Goal: Information Seeking & Learning: Learn about a topic

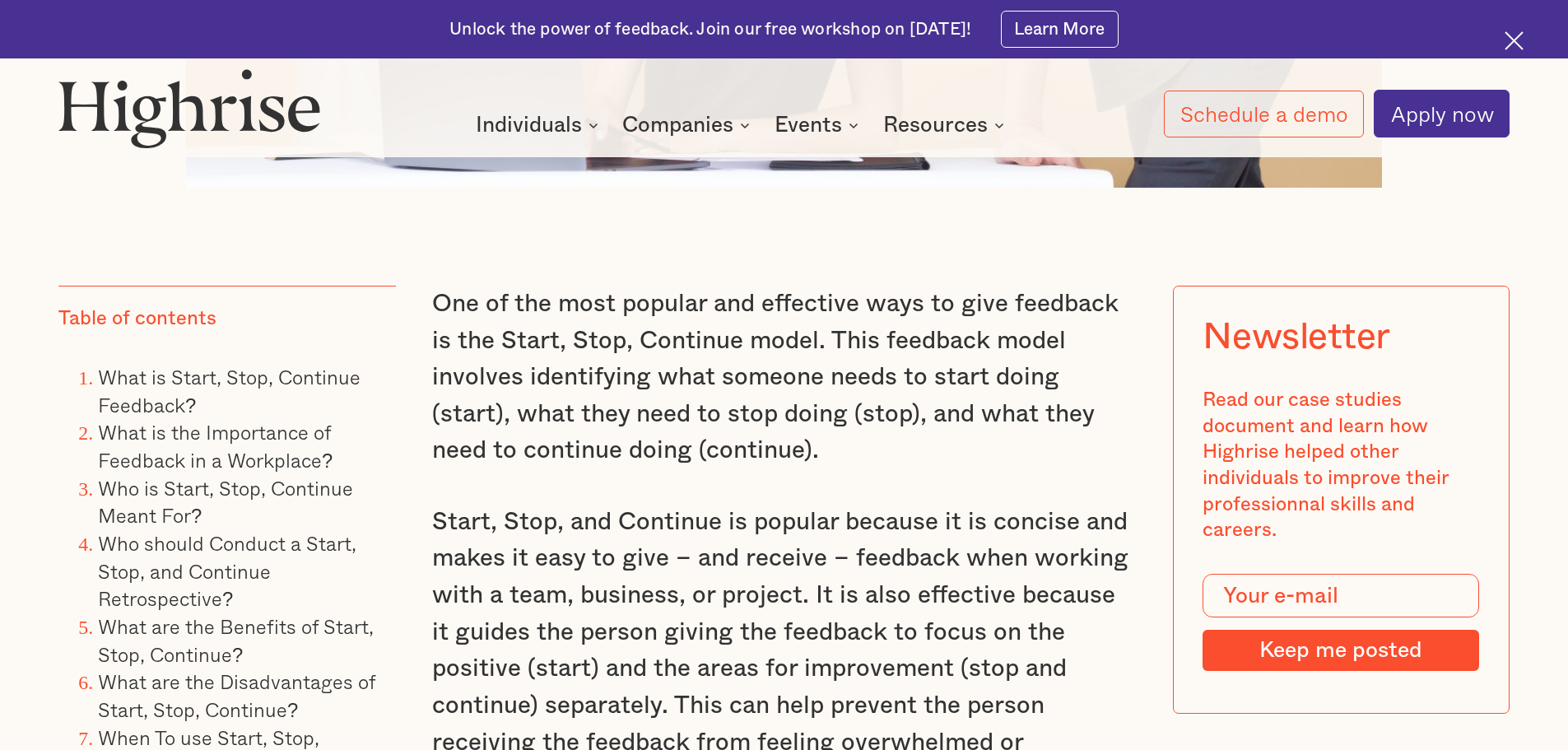
scroll to position [1600, 0]
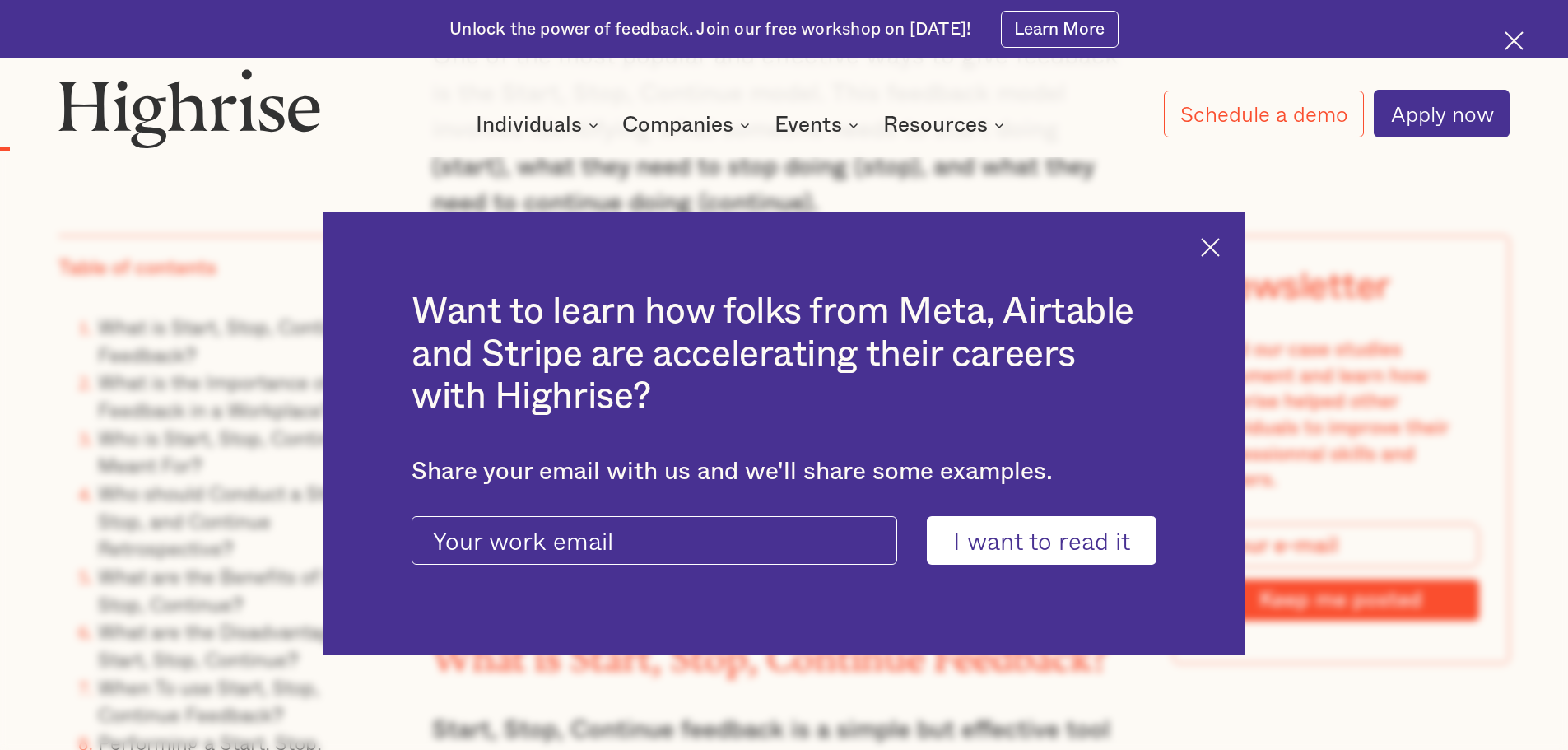
click at [1220, 244] on img at bounding box center [1210, 248] width 19 height 19
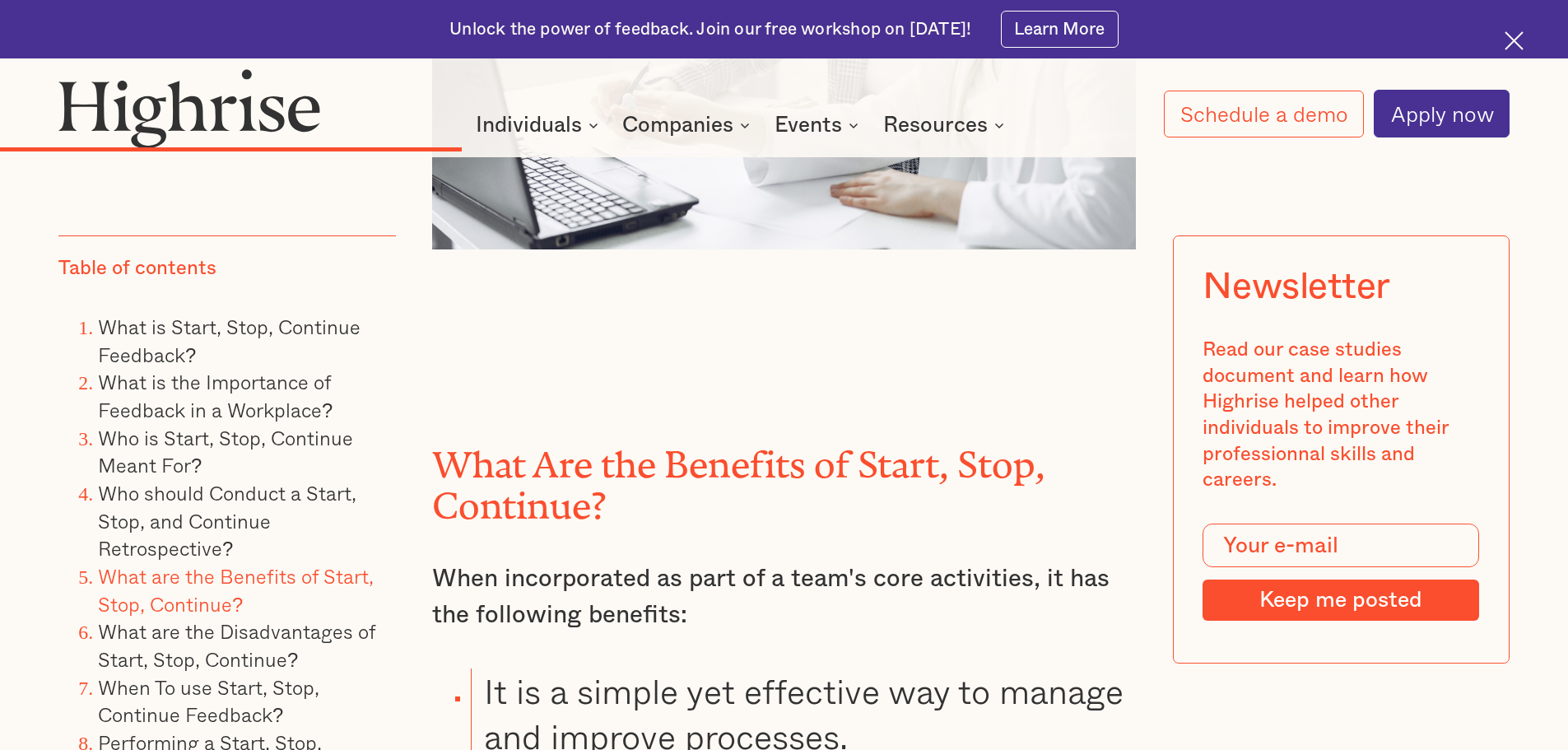
scroll to position [6787, 0]
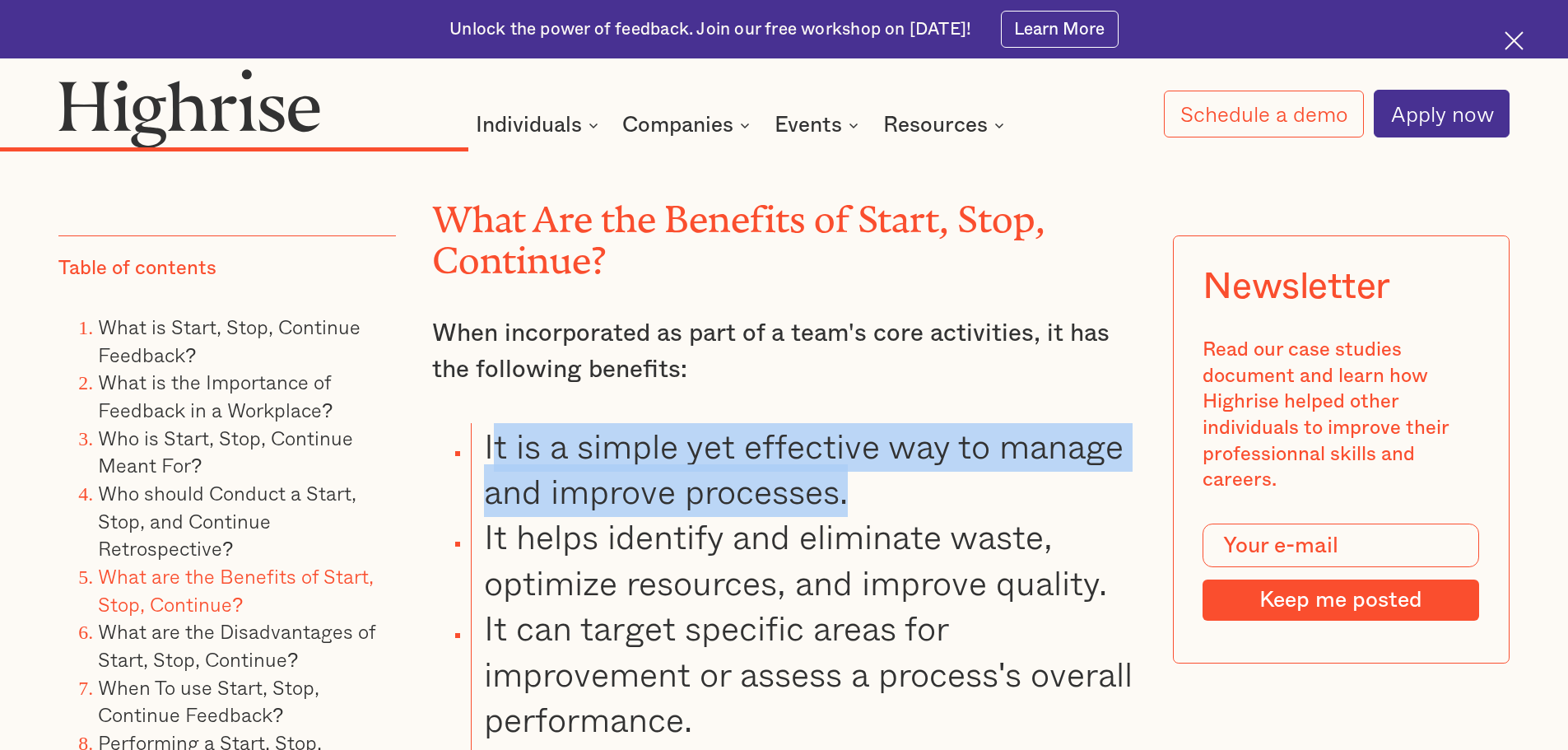
drag, startPoint x: 498, startPoint y: 416, endPoint x: 878, endPoint y: 478, distance: 385.0
click at [878, 478] on li "It is a simple yet effective way to manage and improve processes." at bounding box center [803, 468] width 665 height 91
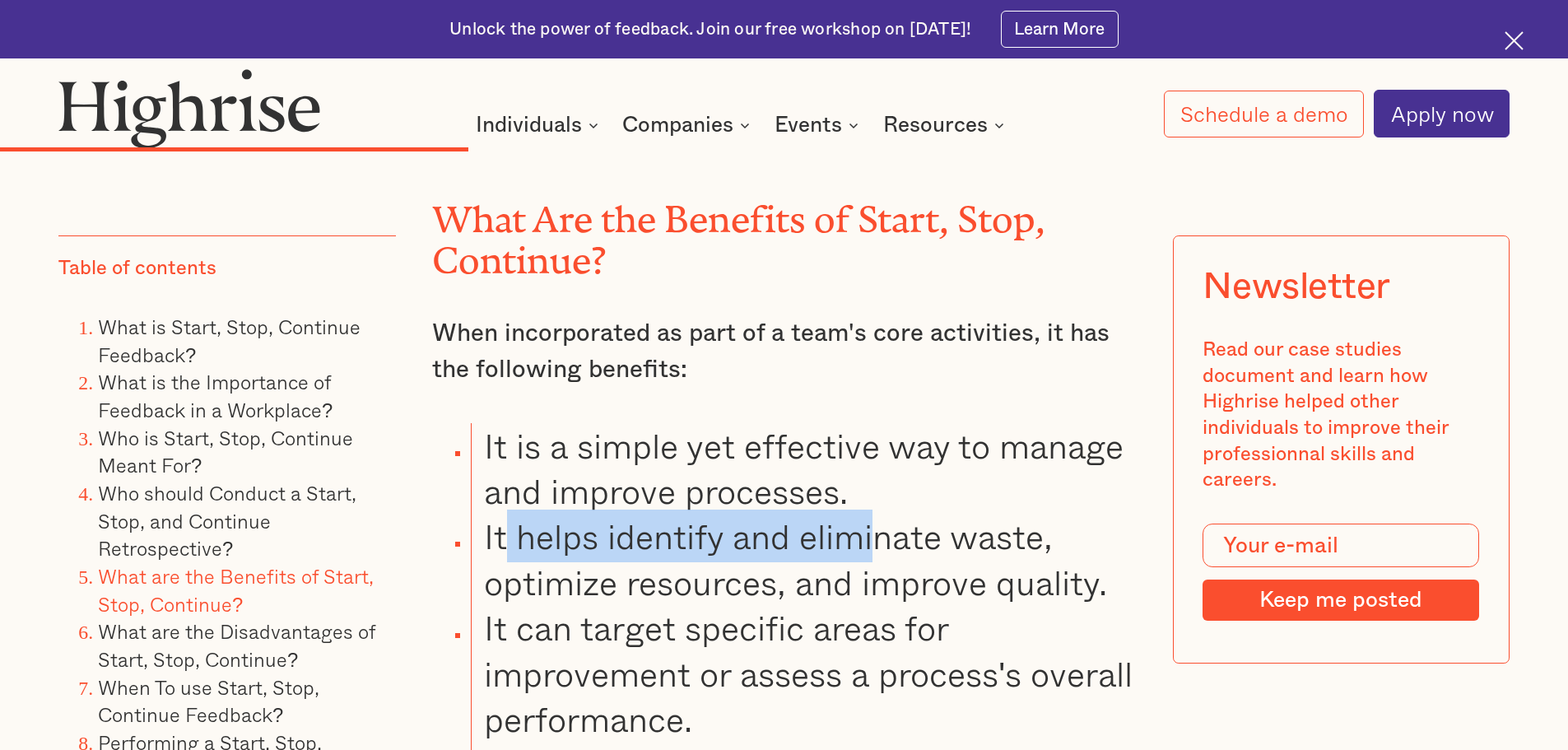
drag, startPoint x: 508, startPoint y: 514, endPoint x: 878, endPoint y: 528, distance: 370.3
click at [878, 528] on li "It helps identify and eliminate waste, optimize resources, and improve quality." at bounding box center [803, 559] width 665 height 91
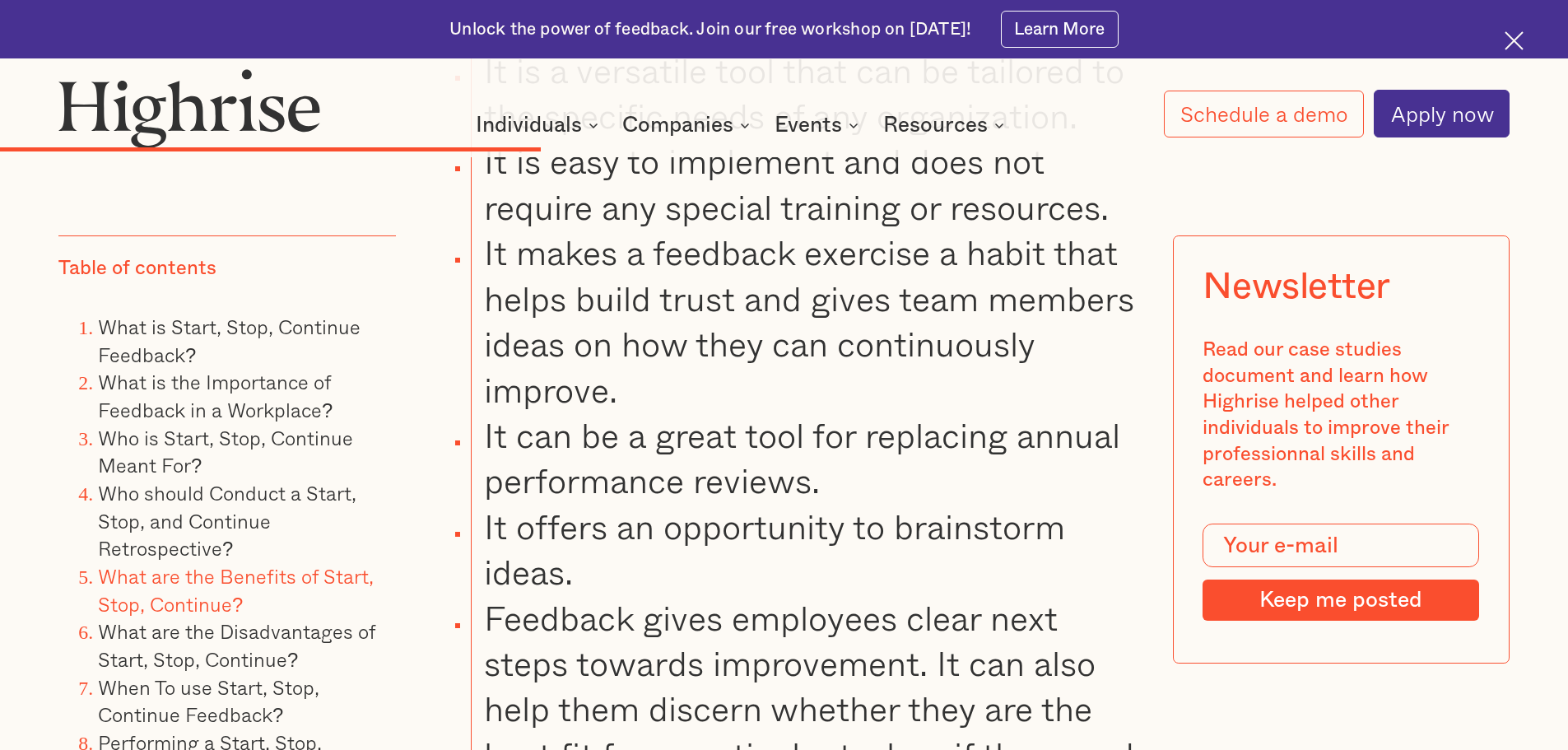
scroll to position [7610, 0]
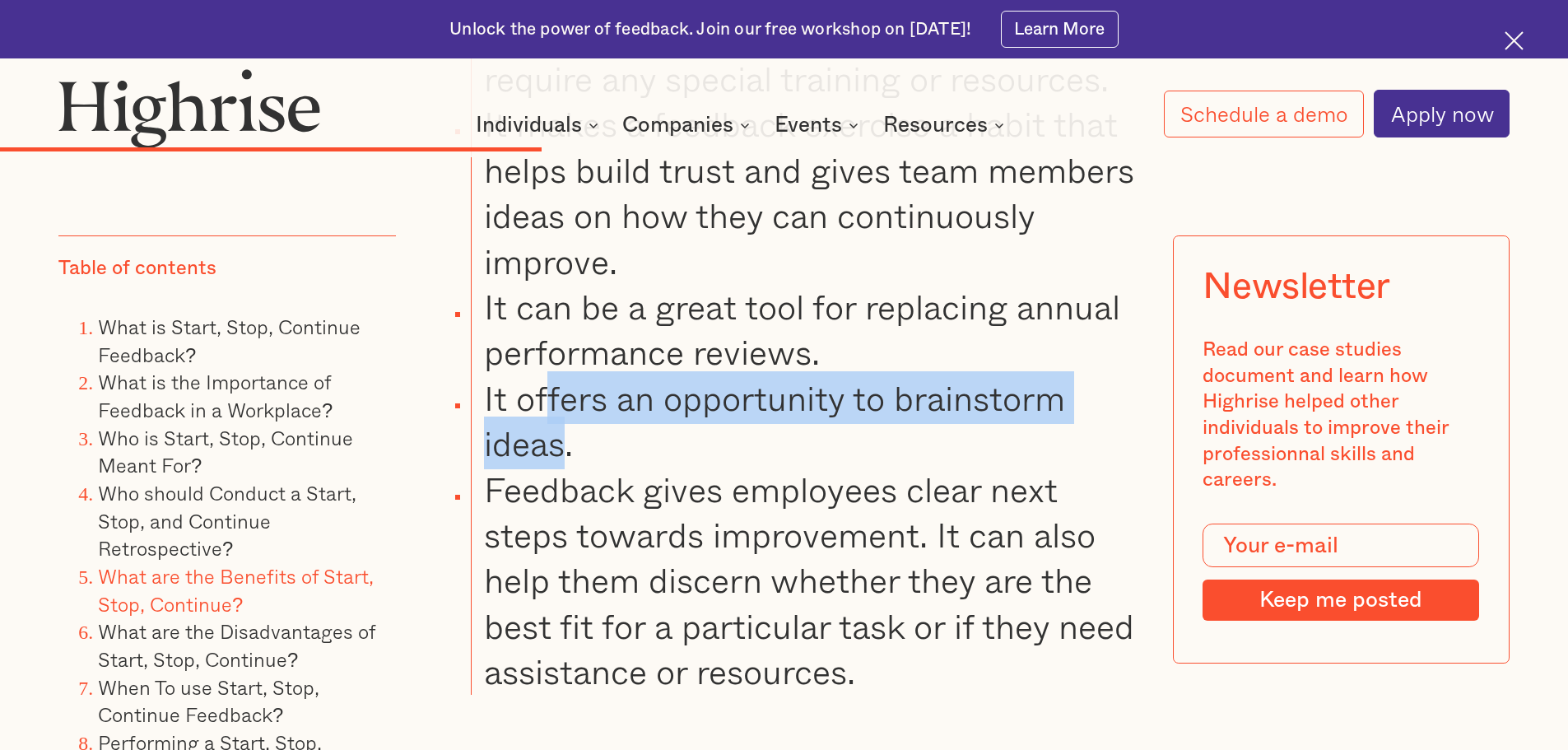
drag, startPoint x: 546, startPoint y: 372, endPoint x: 555, endPoint y: 424, distance: 52.8
click at [555, 424] on li "It offers an opportunity to brainstorm ideas." at bounding box center [803, 421] width 665 height 91
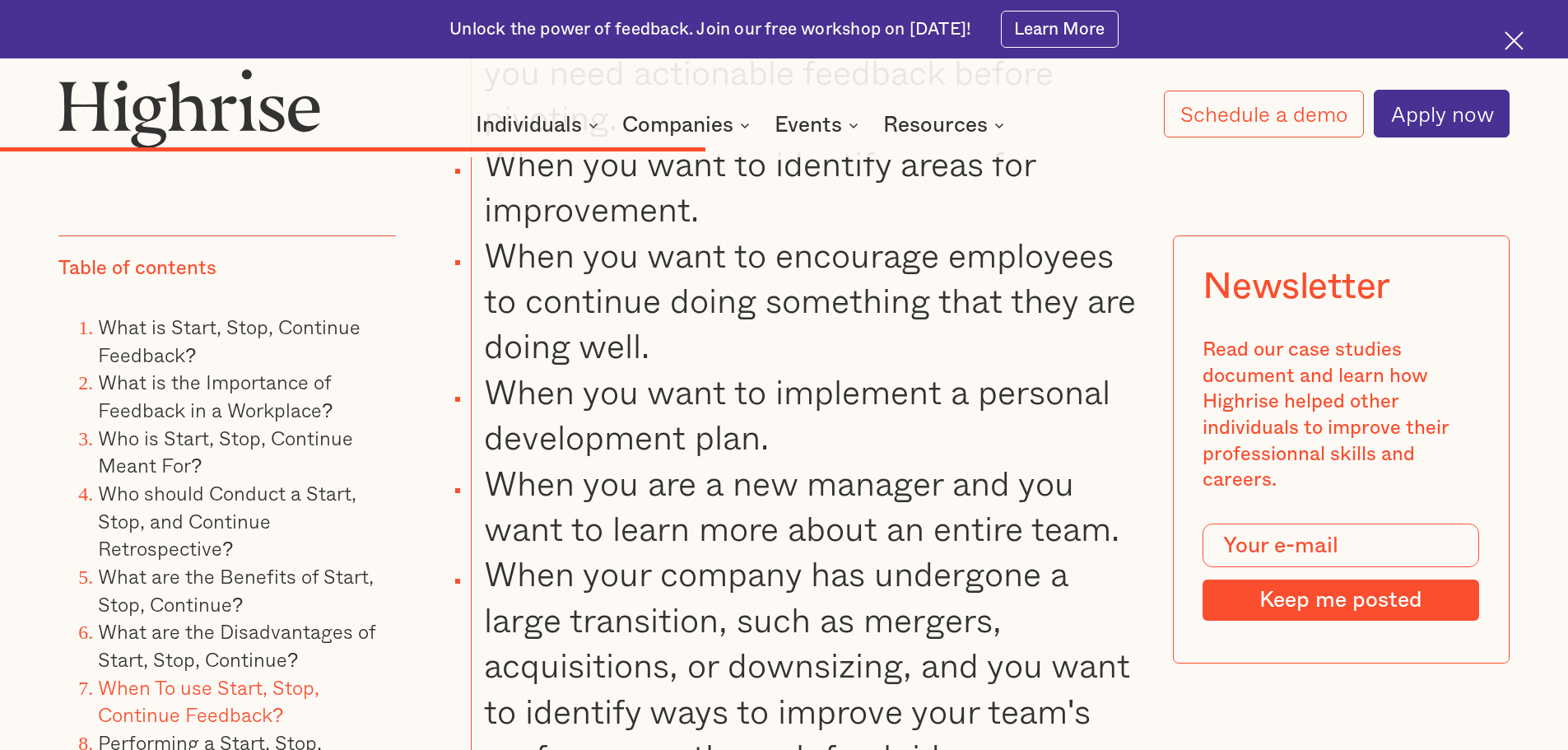
scroll to position [9339, 0]
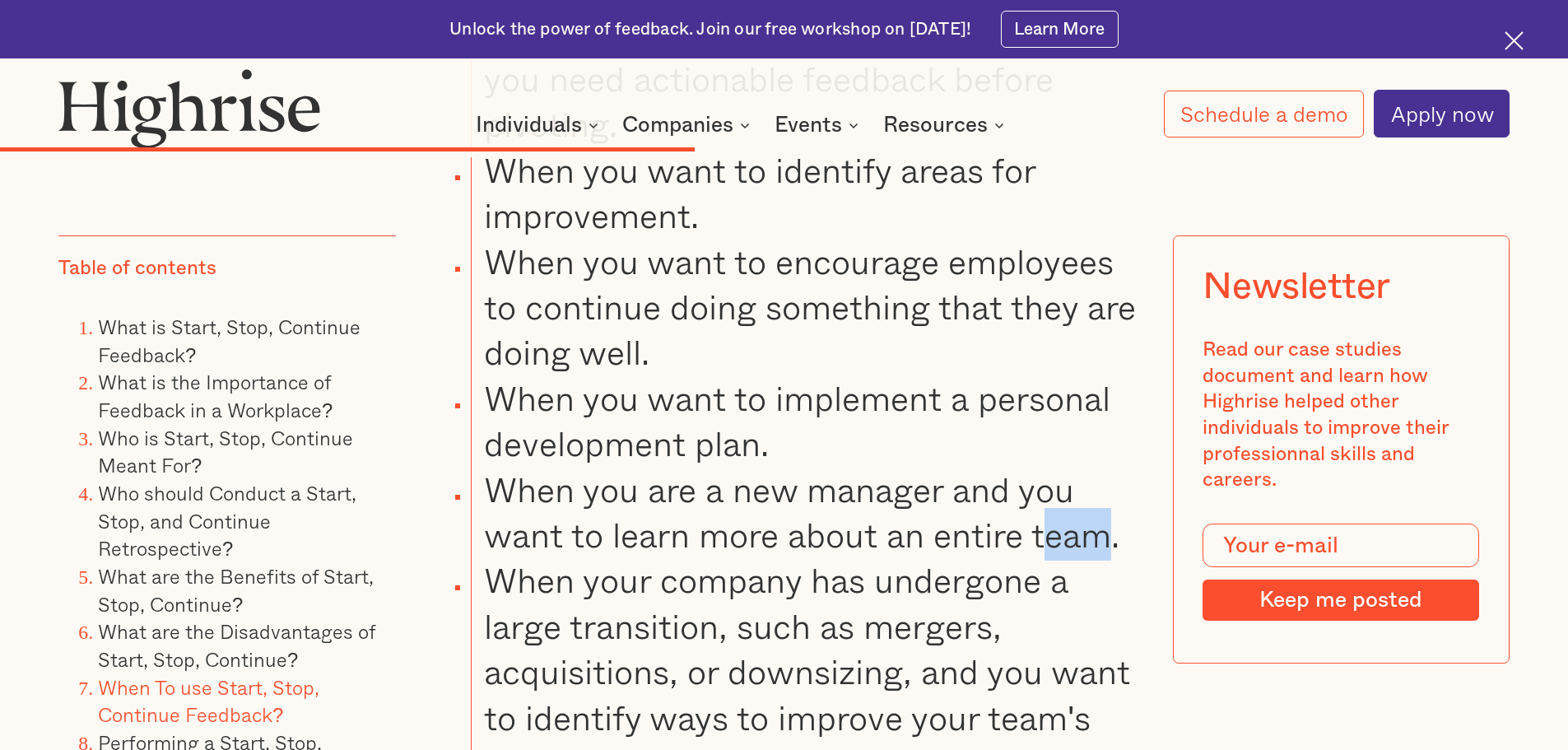
drag, startPoint x: 1118, startPoint y: 523, endPoint x: 1049, endPoint y: 521, distance: 69.0
click at [1049, 521] on li "When you are a new manager and you want to learn more about an entire team." at bounding box center [803, 512] width 665 height 91
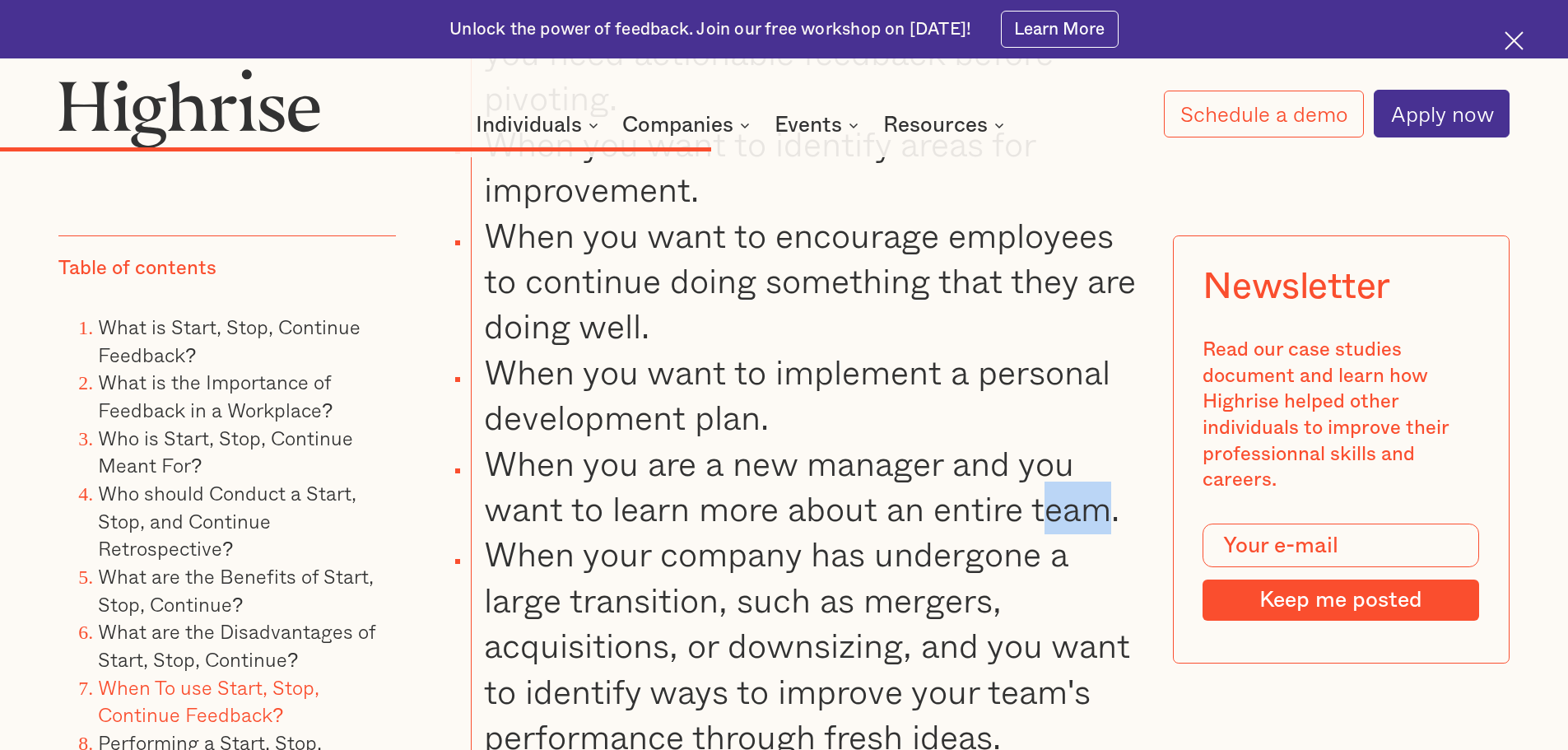
scroll to position [9256, 0]
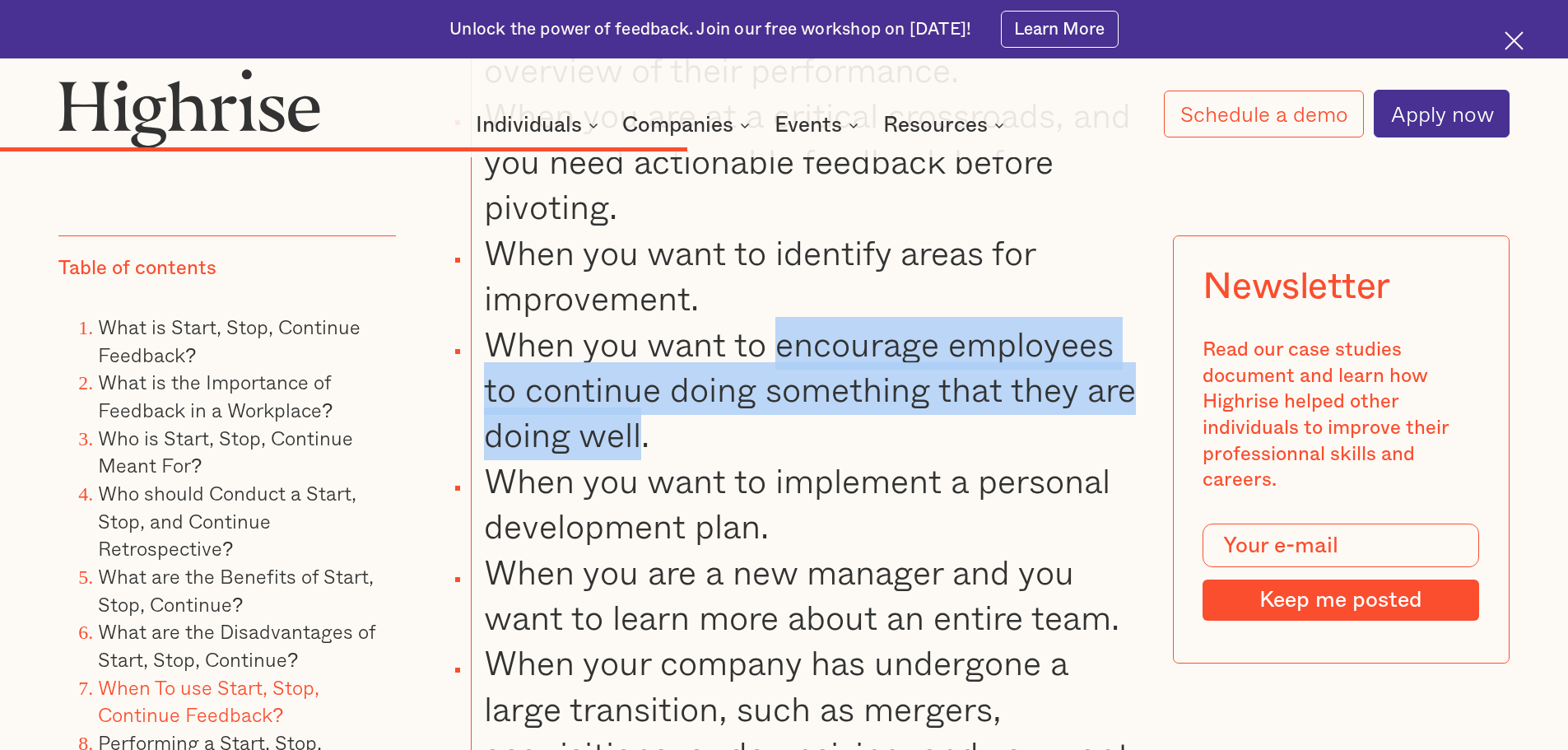
drag, startPoint x: 775, startPoint y: 336, endPoint x: 698, endPoint y: 434, distance: 124.6
click at [698, 434] on li "When you want to encourage employees to continue doing something that they are …" at bounding box center [803, 388] width 665 height 136
copy li "encourage employees to continue doing something that they are doing well"
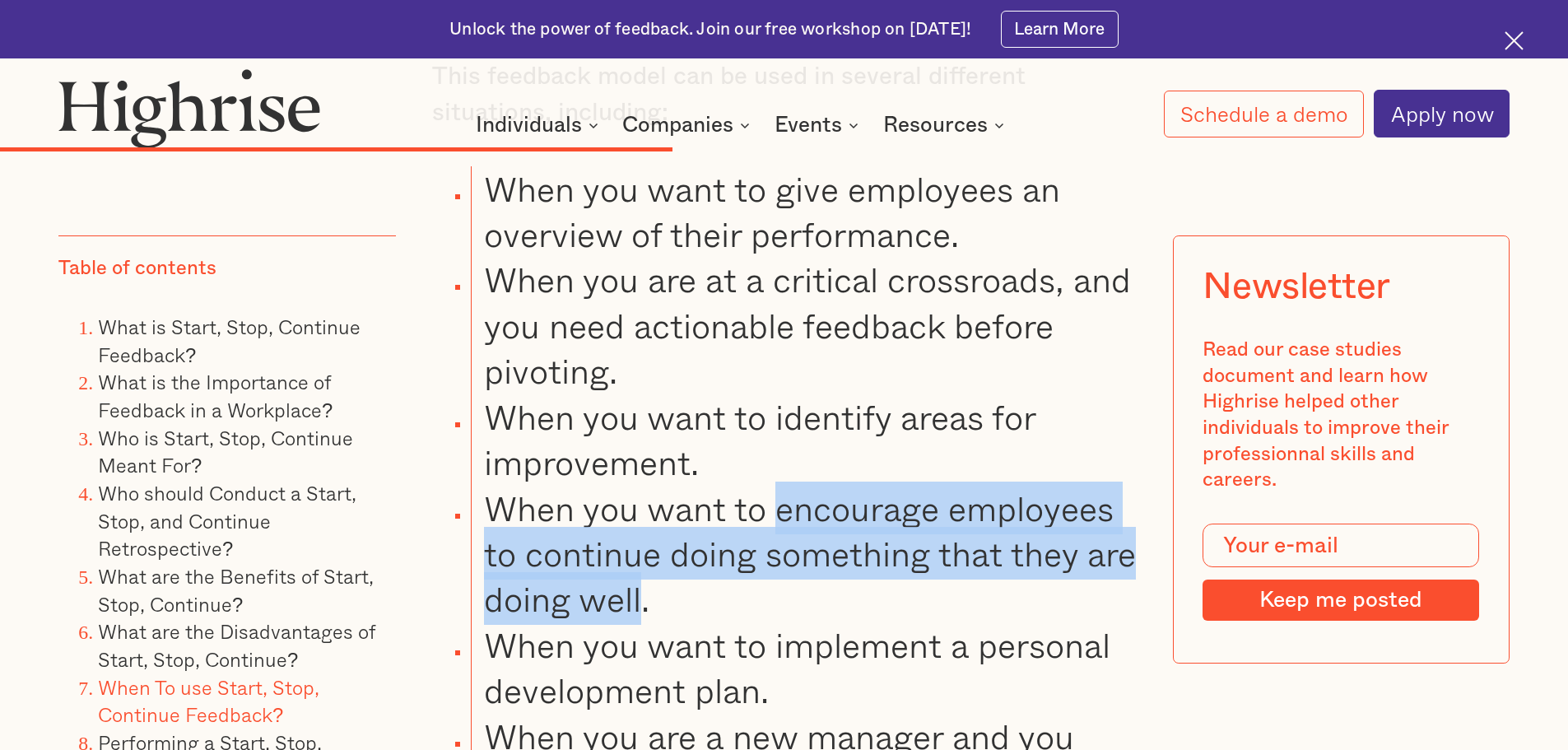
scroll to position [9010, 0]
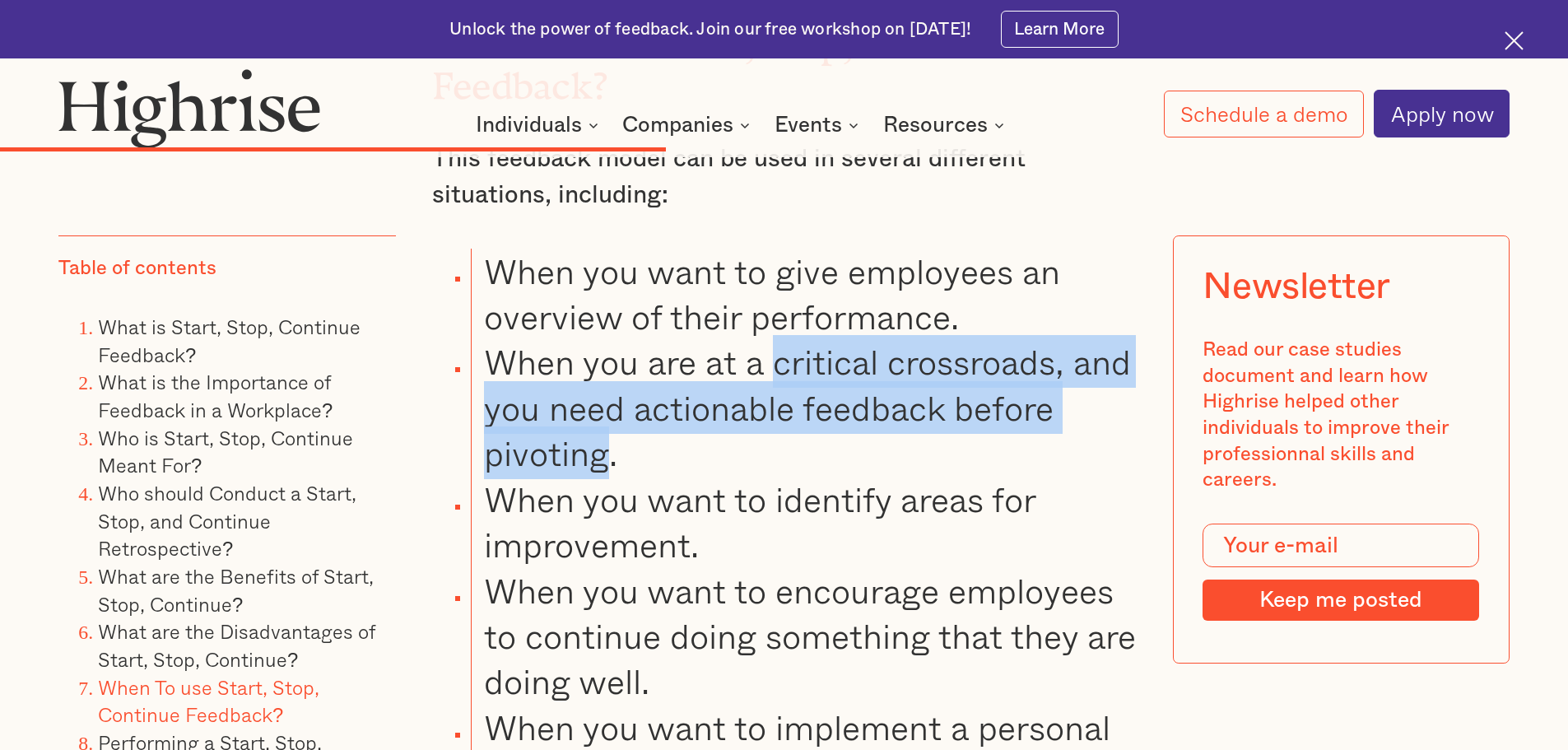
drag, startPoint x: 775, startPoint y: 353, endPoint x: 606, endPoint y: 435, distance: 187.8
click at [606, 435] on li "When you are at a critical crossroads, and you need actionable feedback before …" at bounding box center [803, 407] width 665 height 136
copy li "critical crossroads, and you need actionable feedback before pivoting"
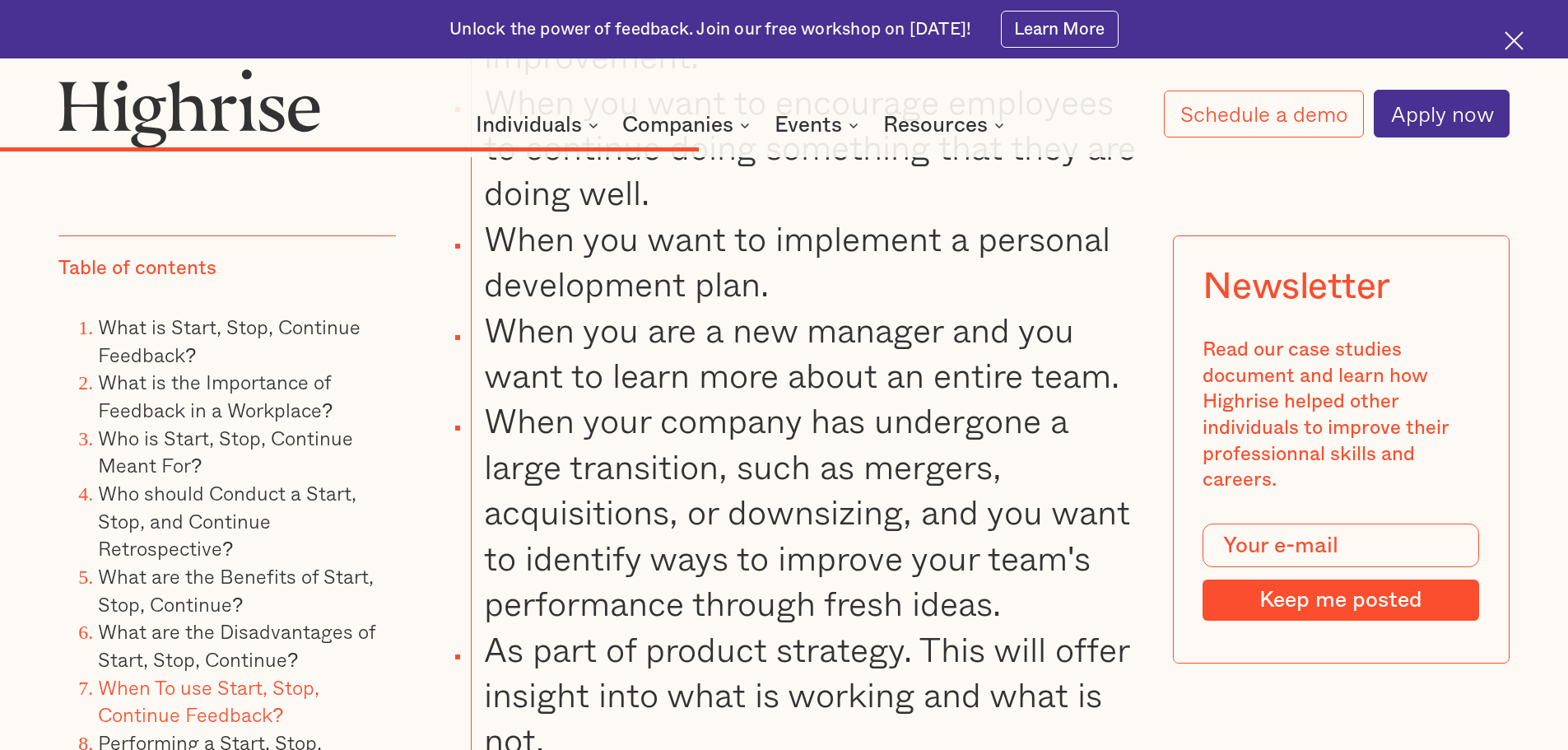
scroll to position [9504, 0]
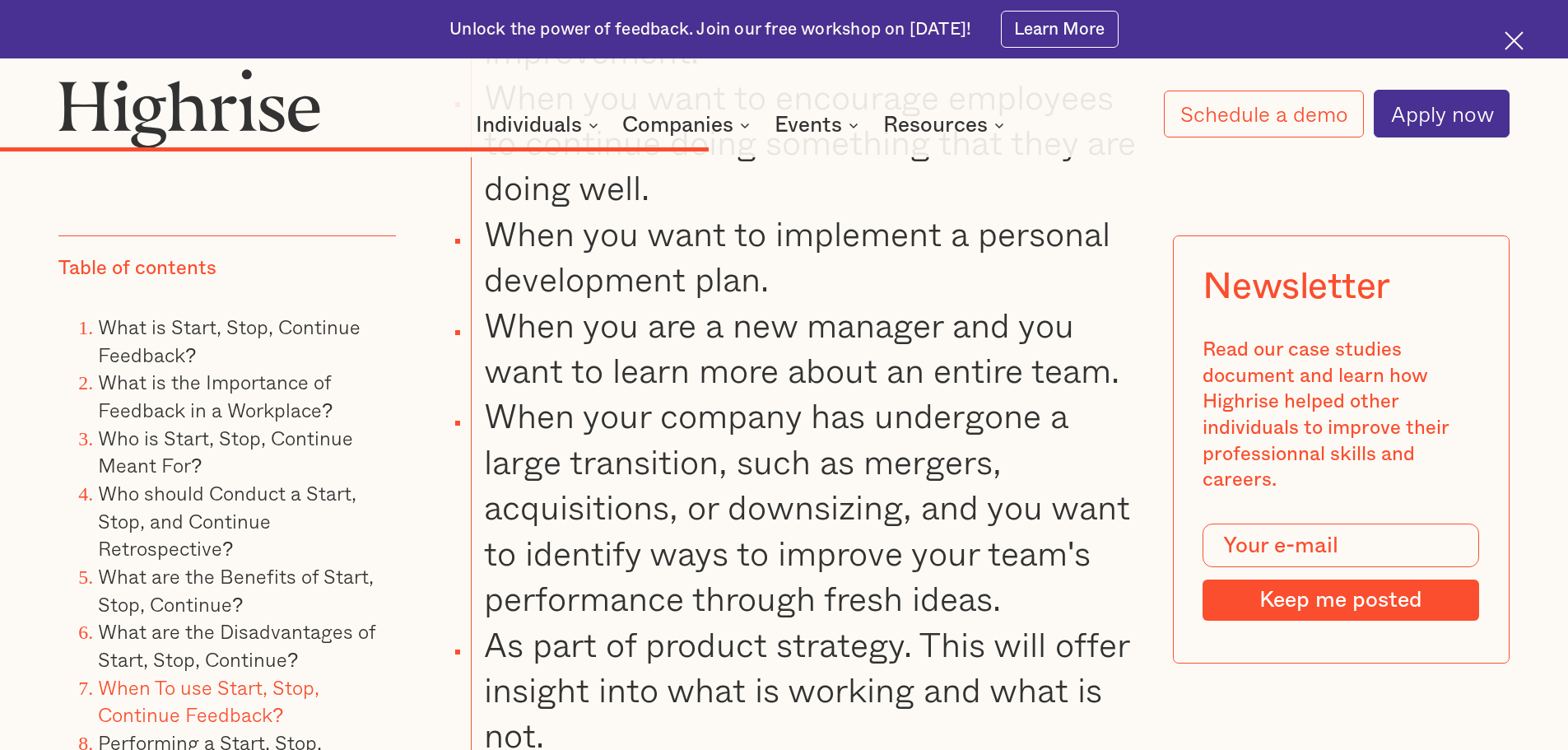
click at [583, 403] on li "When your company has undergone a large transition, such as mergers, acquisitio…" at bounding box center [803, 507] width 665 height 228
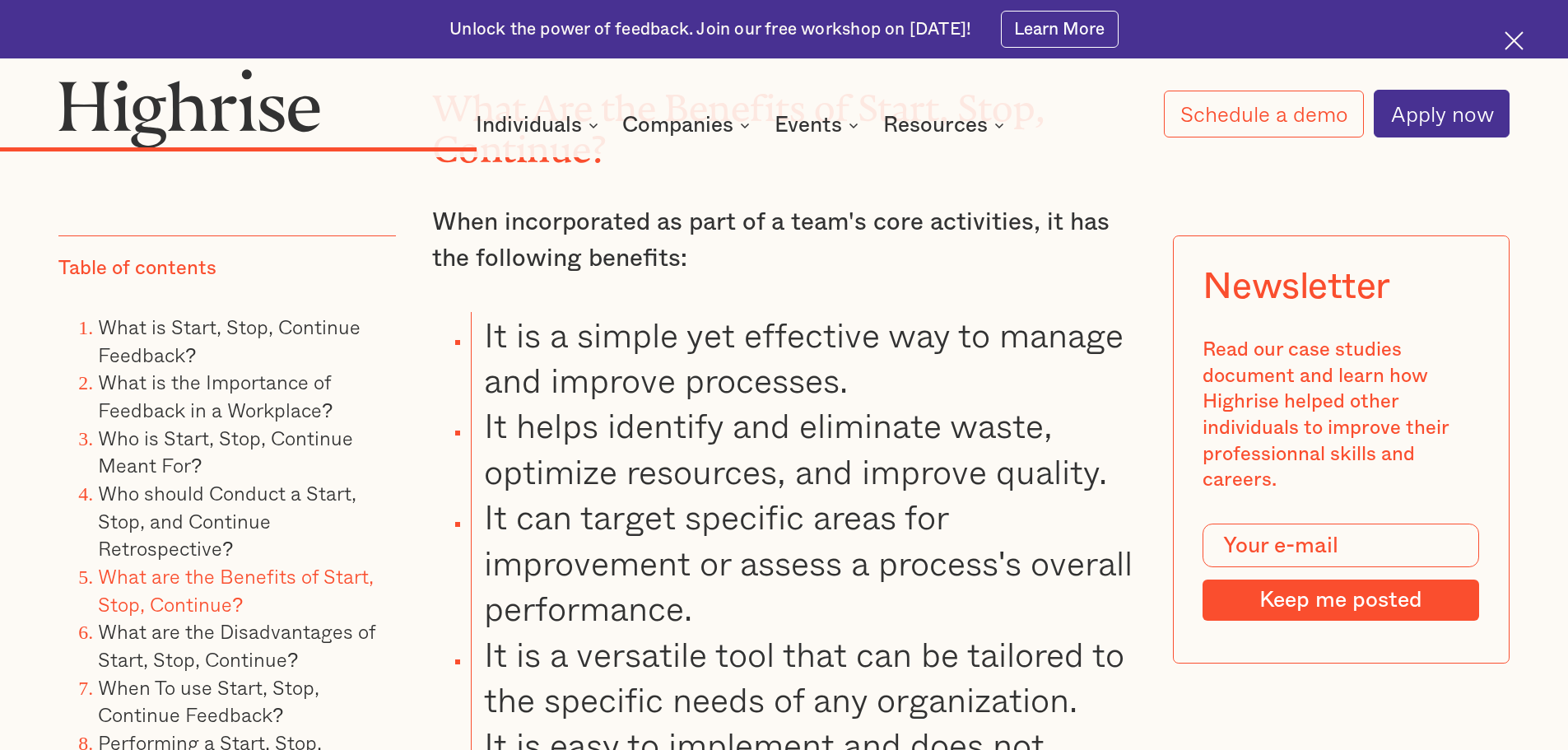
scroll to position [6869, 0]
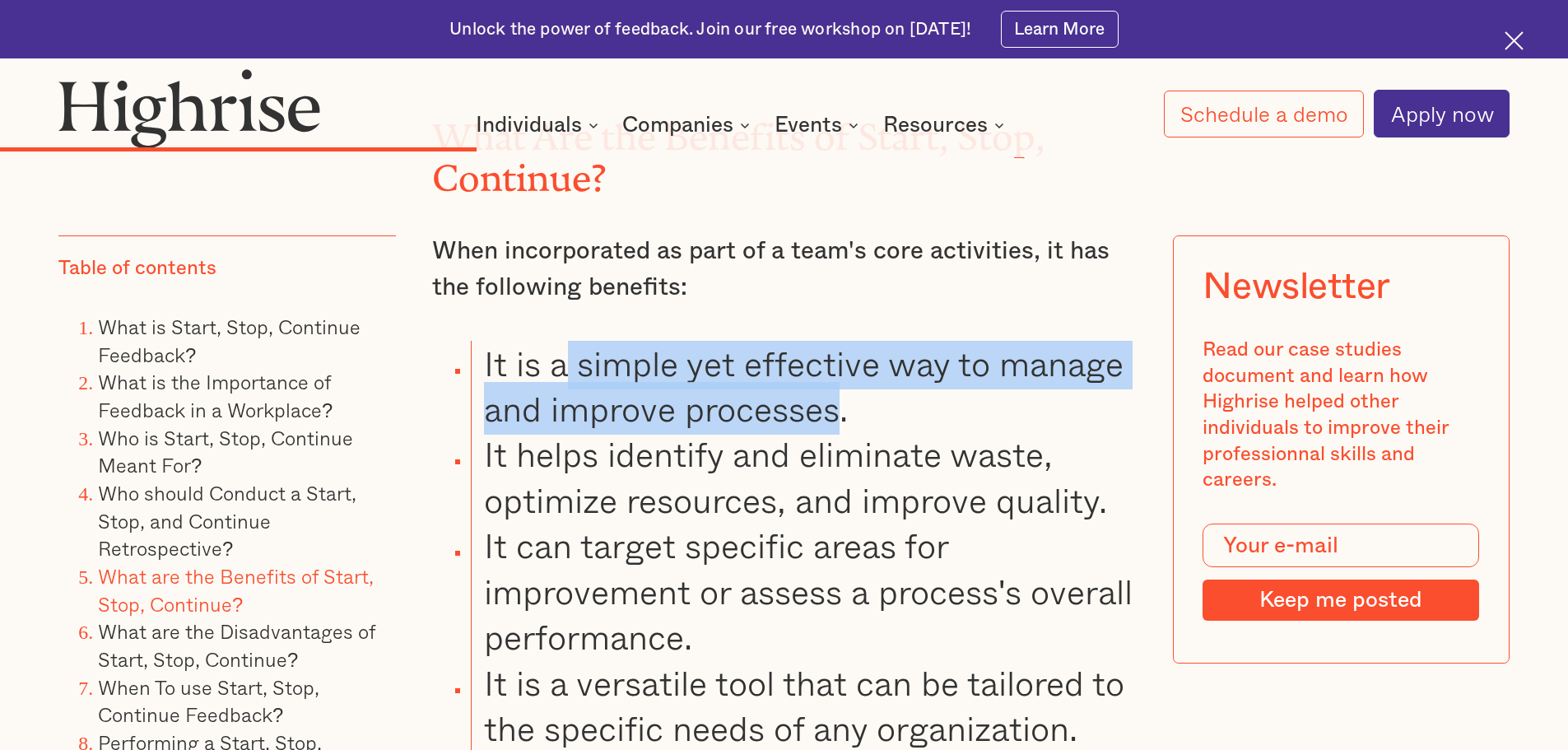
drag, startPoint x: 569, startPoint y: 342, endPoint x: 845, endPoint y: 400, distance: 282.0
click at [845, 400] on li "It is a simple yet effective way to manage and improve processes." at bounding box center [803, 386] width 665 height 91
copy li "simple yet effective way to manage and improve processes"
